Goal: Find specific page/section: Find specific page/section

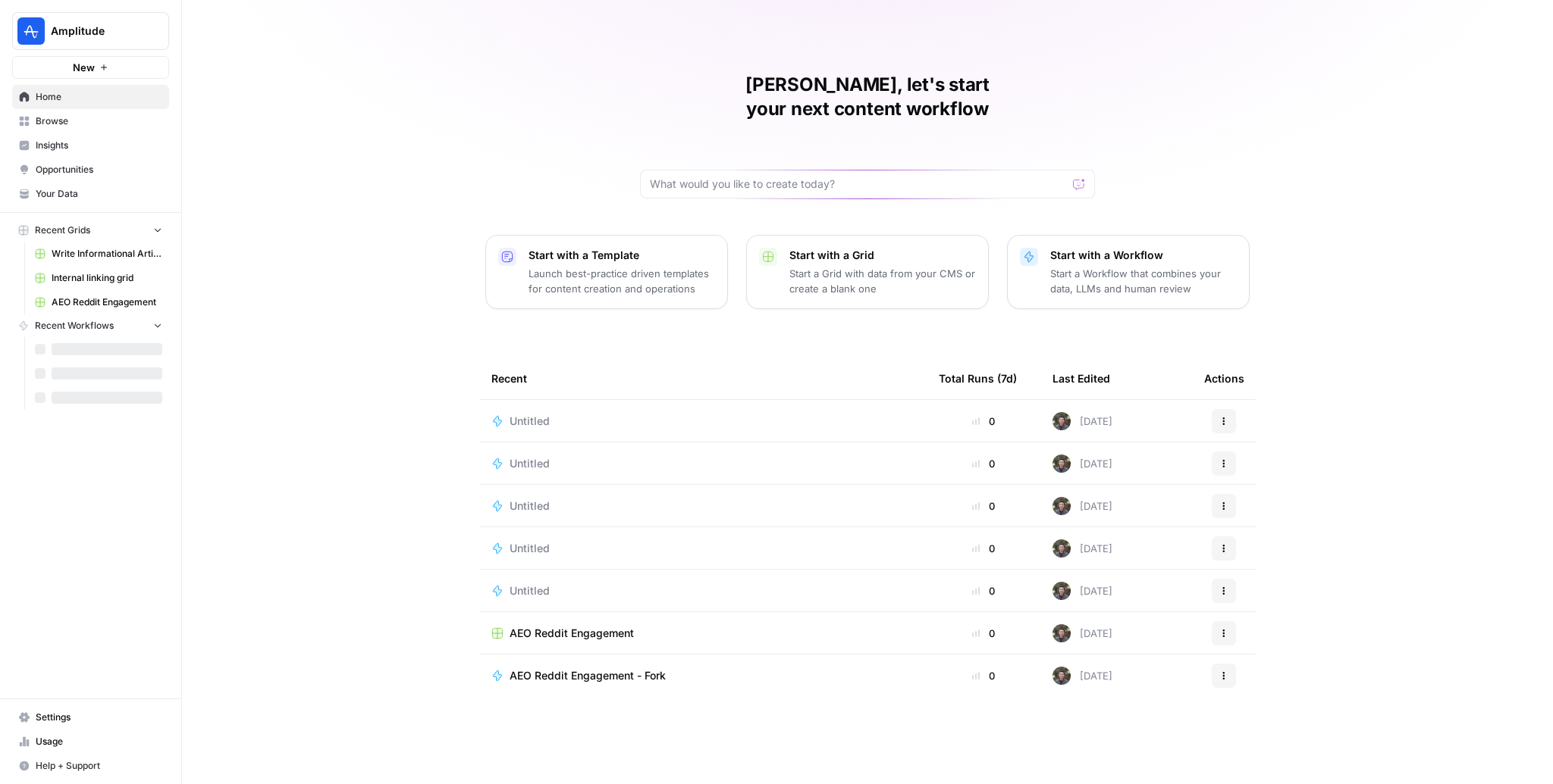
click at [47, 146] on span "Insights" at bounding box center [98, 145] width 126 height 13
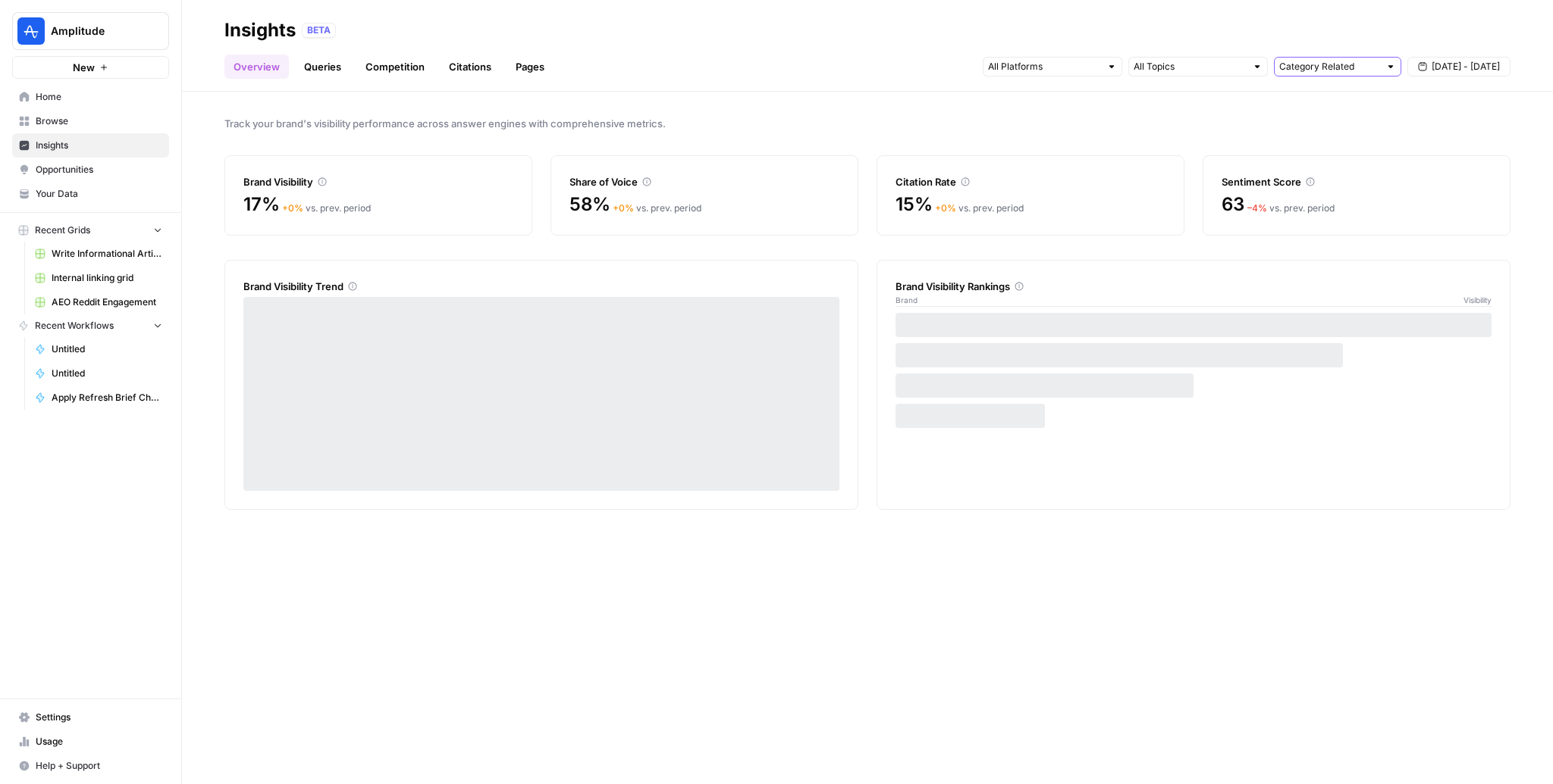
click at [1363, 63] on input "text" at bounding box center [1329, 66] width 100 height 15
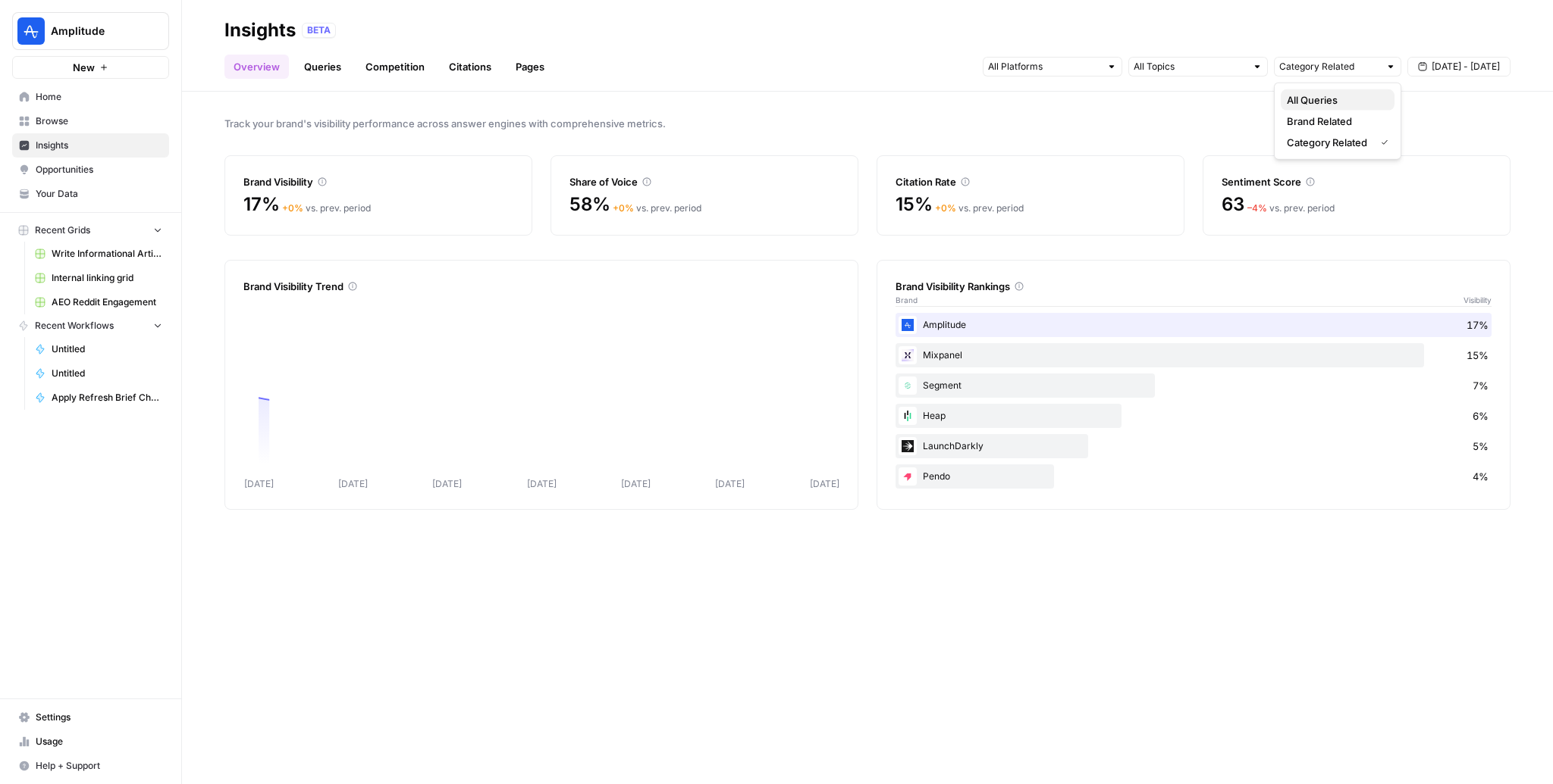
drag, startPoint x: 1334, startPoint y: 88, endPoint x: 1327, endPoint y: 95, distance: 9.9
click at [1327, 95] on button "All Queries" at bounding box center [1337, 100] width 114 height 21
type input "All Queries"
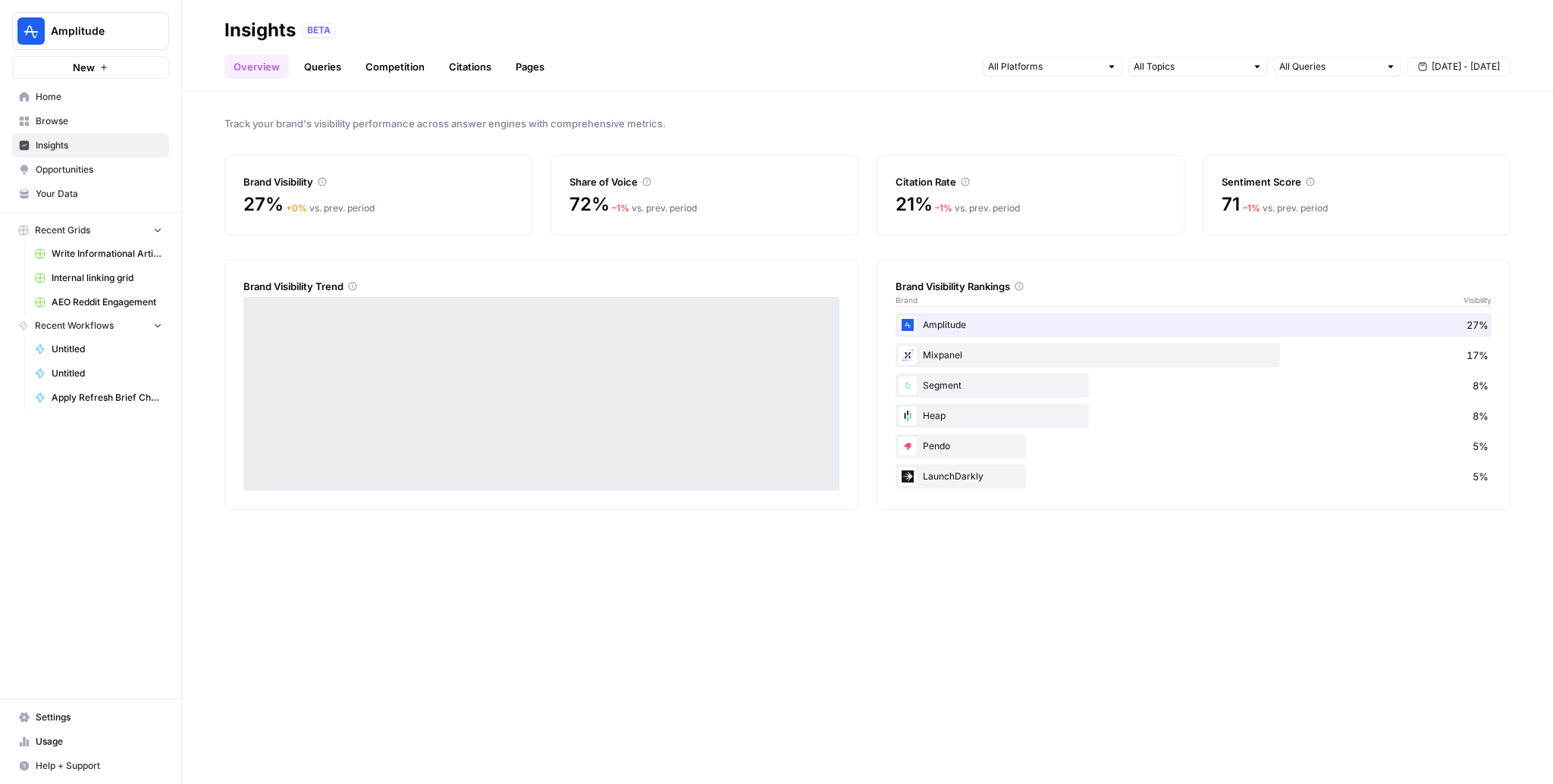
click at [323, 179] on icon at bounding box center [322, 182] width 9 height 9
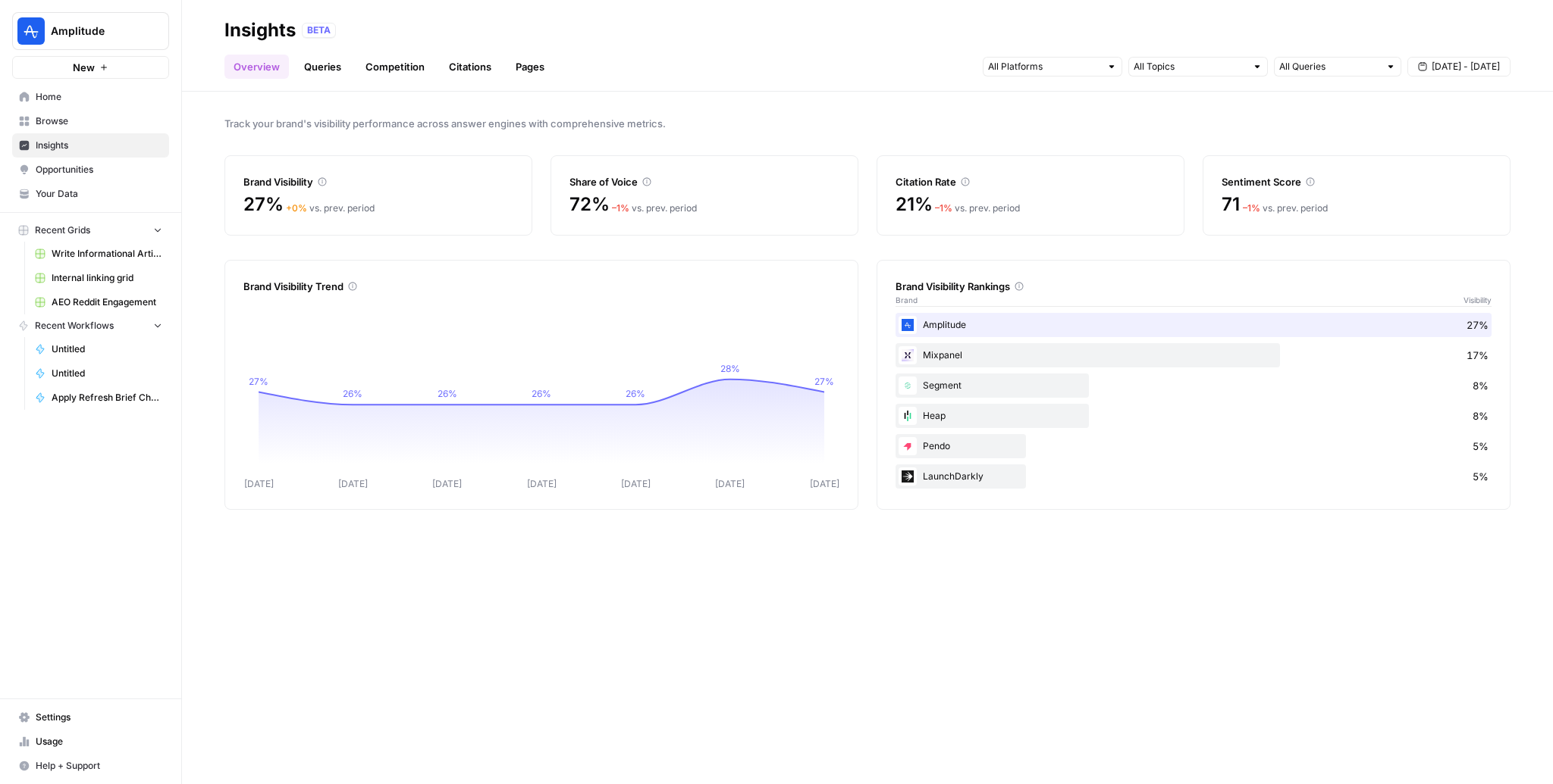
click at [327, 182] on icon at bounding box center [322, 182] width 9 height 9
